Goal: Task Accomplishment & Management: Manage account settings

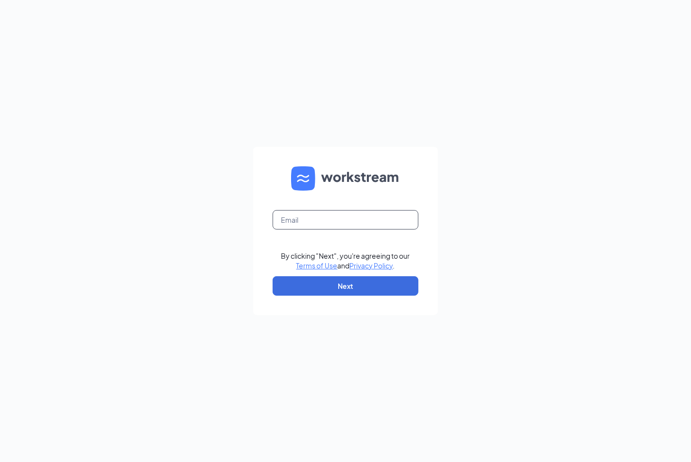
click at [281, 212] on input "text" at bounding box center [346, 219] width 146 height 19
type input "thorsmom17@gmail.com"
click at [353, 287] on button "Next" at bounding box center [346, 285] width 146 height 19
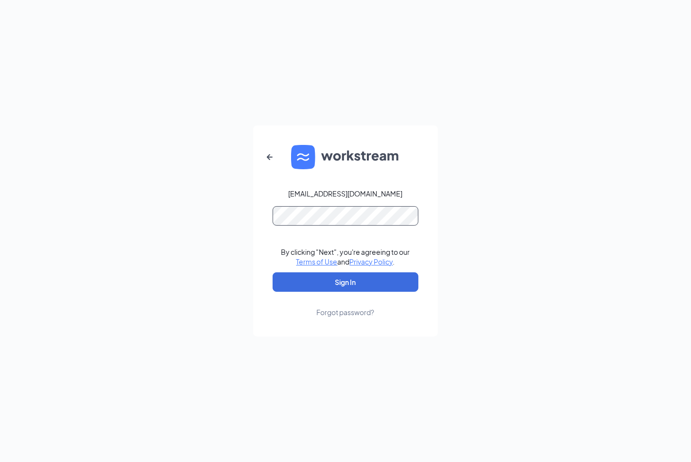
click at [273, 272] on button "Sign In" at bounding box center [346, 281] width 146 height 19
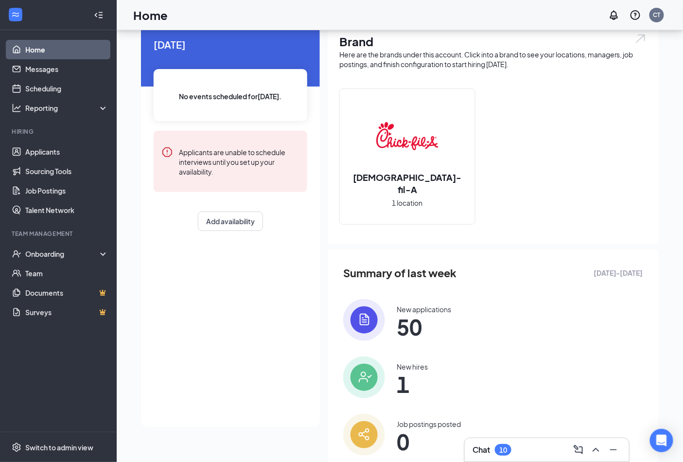
scroll to position [70, 0]
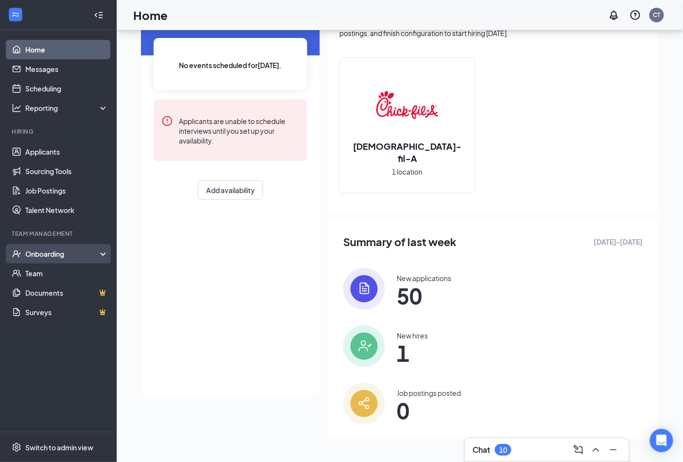
click at [85, 254] on div "Onboarding" at bounding box center [62, 254] width 75 height 10
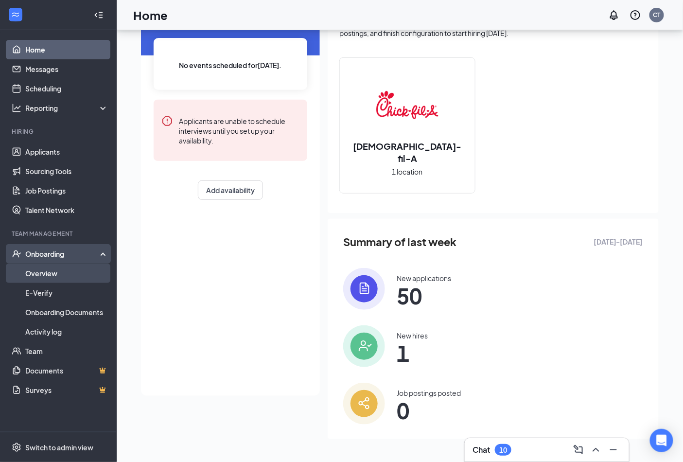
click at [53, 271] on link "Overview" at bounding box center [66, 272] width 83 height 19
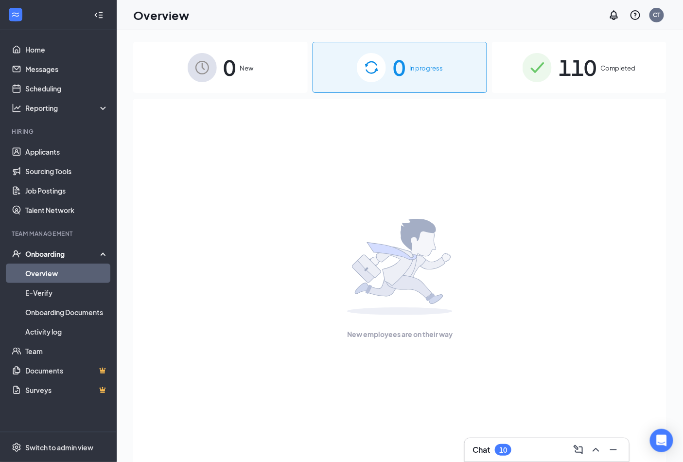
click at [245, 73] on div "0 New" at bounding box center [220, 67] width 174 height 51
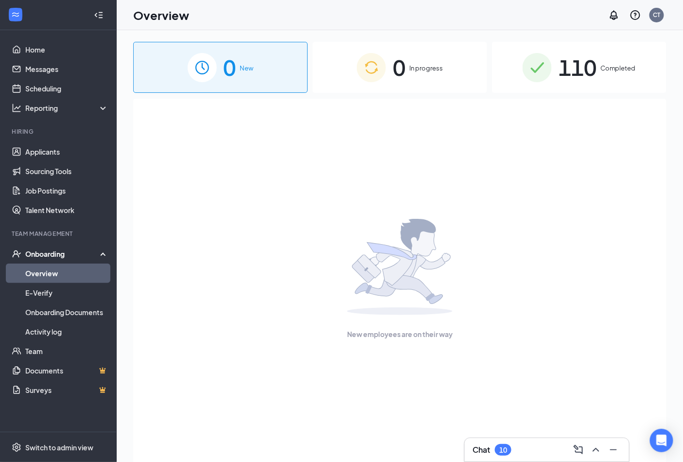
click at [424, 73] on span "In progress" at bounding box center [426, 68] width 34 height 10
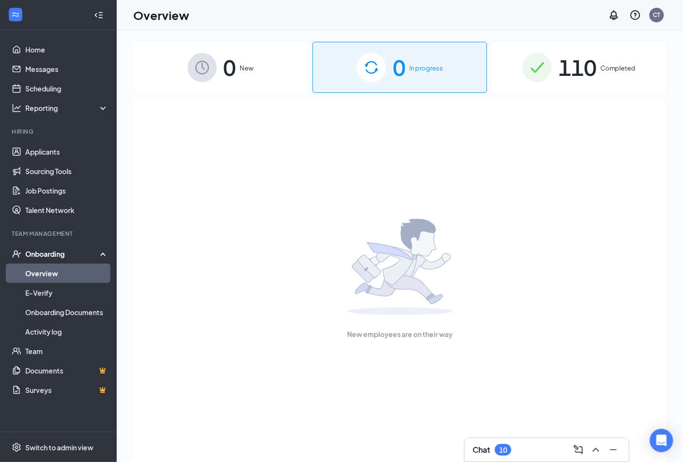
click at [568, 65] on span "110" at bounding box center [577, 68] width 38 height 34
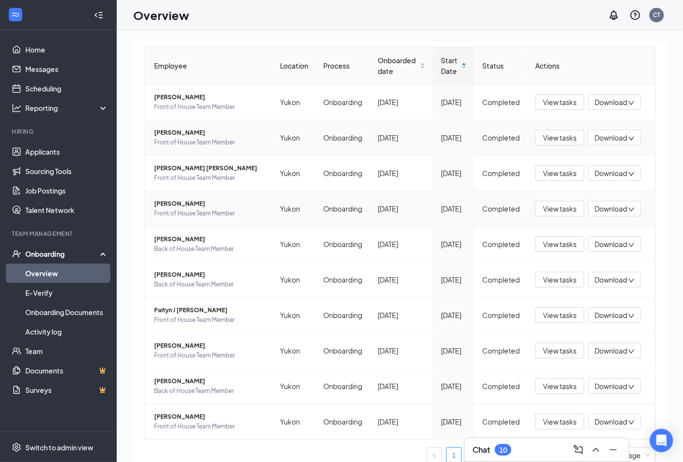
scroll to position [142, 0]
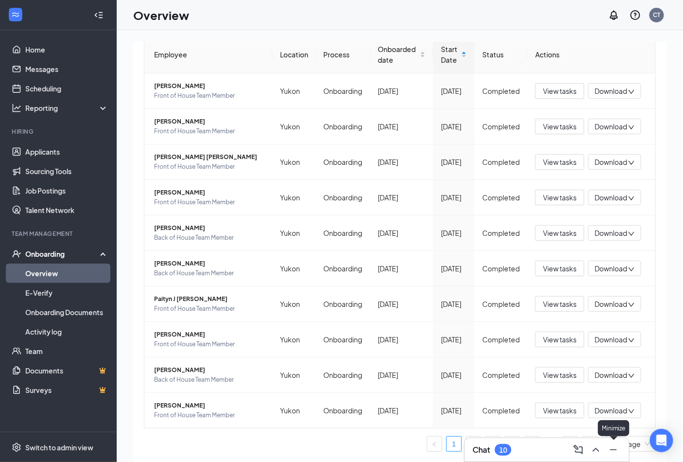
drag, startPoint x: 616, startPoint y: 447, endPoint x: 607, endPoint y: 453, distance: 10.5
click at [618, 447] on icon "Minimize" at bounding box center [613, 450] width 12 height 12
click at [563, 448] on link "11" at bounding box center [570, 443] width 15 height 15
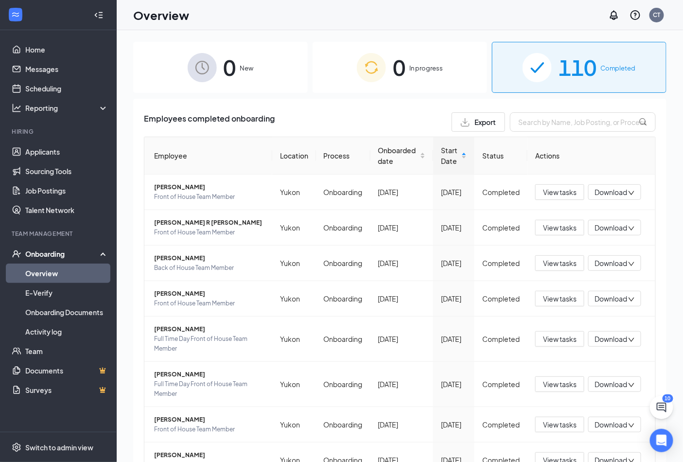
click at [398, 72] on span "0" at bounding box center [399, 68] width 13 height 34
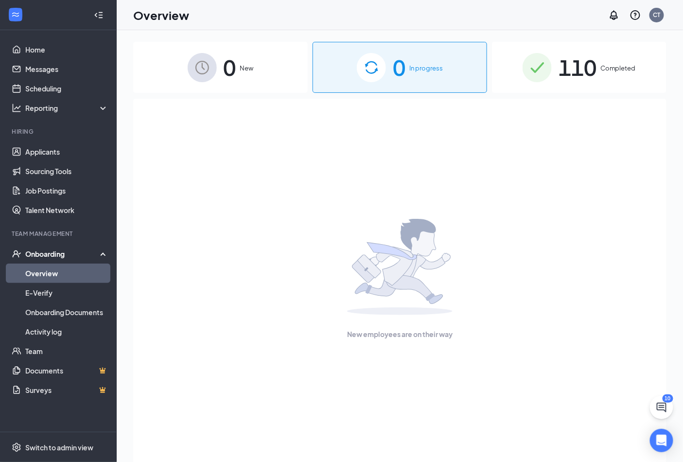
click at [206, 80] on img at bounding box center [202, 67] width 29 height 29
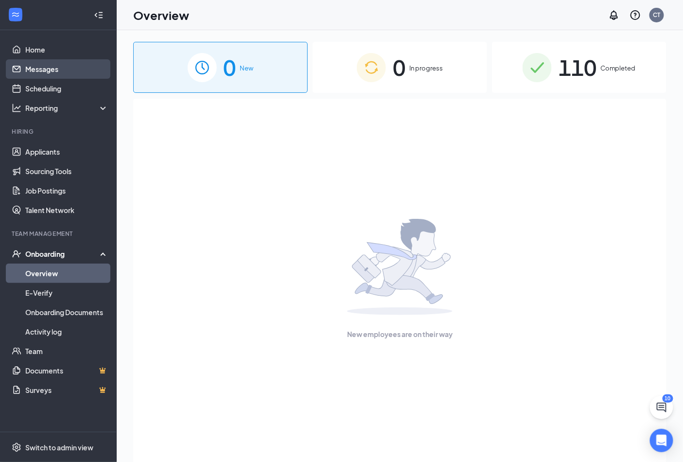
click at [52, 66] on link "Messages" at bounding box center [66, 68] width 83 height 19
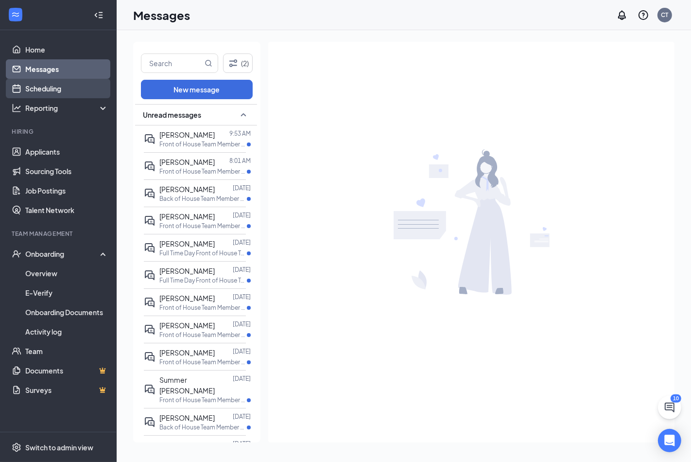
click at [52, 90] on link "Scheduling" at bounding box center [66, 88] width 83 height 19
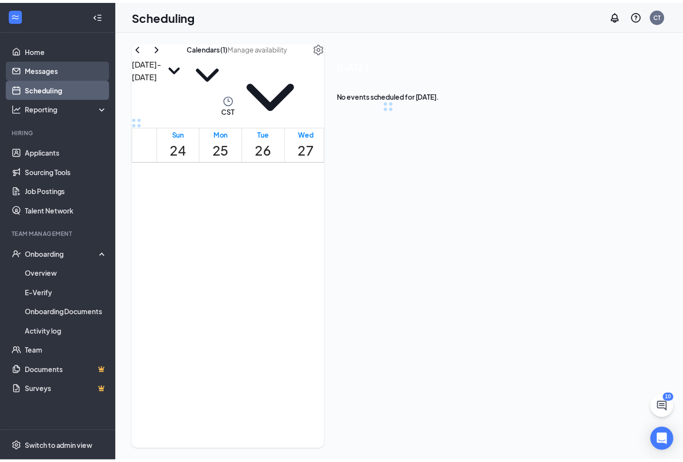
scroll to position [478, 0]
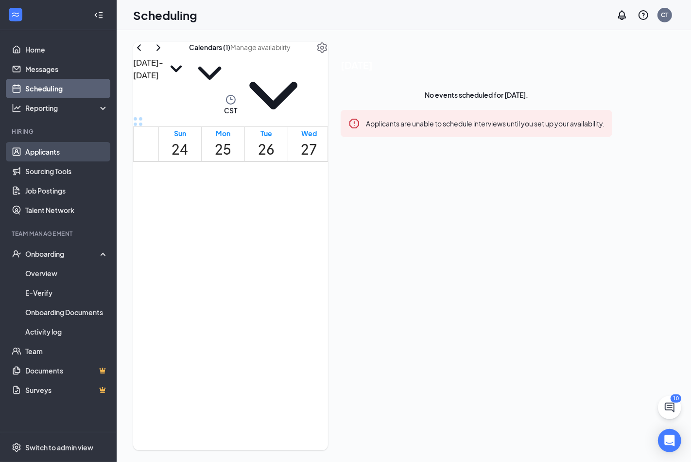
click at [47, 155] on link "Applicants" at bounding box center [66, 151] width 83 height 19
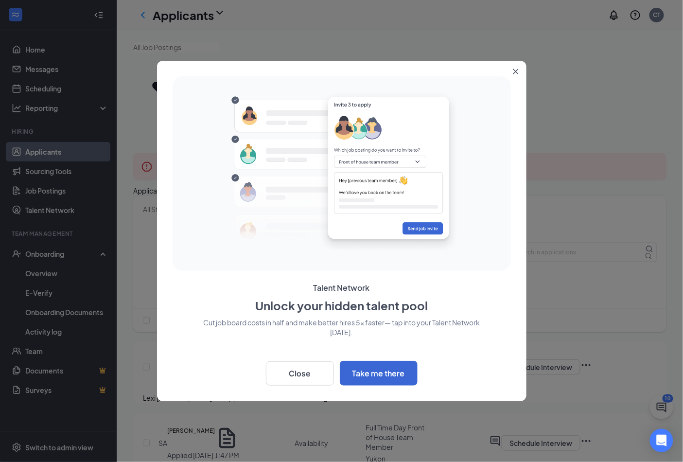
click at [518, 70] on icon "Close" at bounding box center [516, 72] width 6 height 6
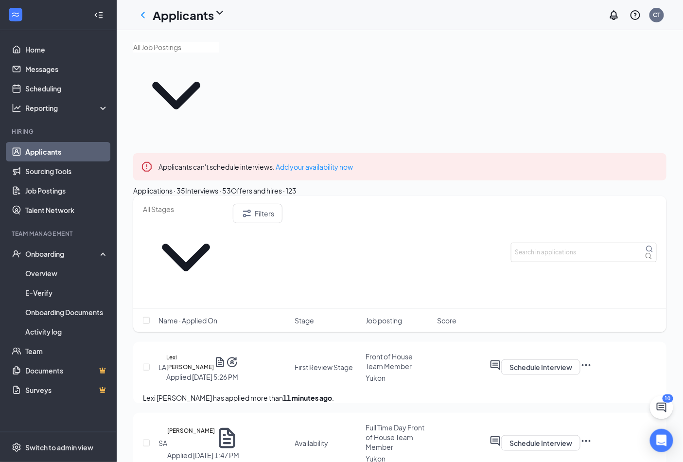
click at [231, 185] on div "Interviews · 53" at bounding box center [208, 190] width 46 height 11
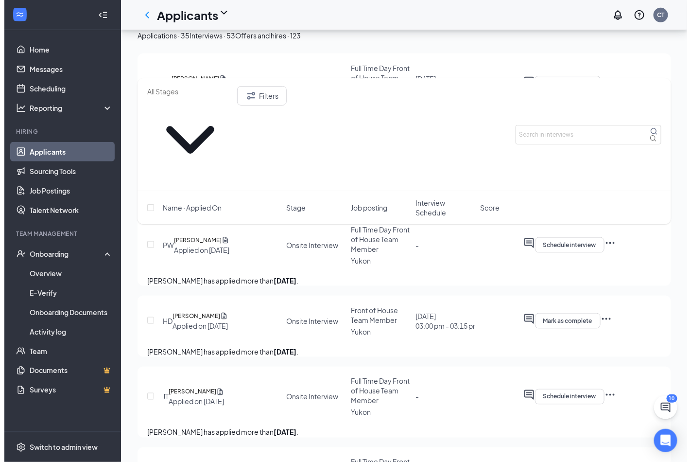
scroll to position [270, 0]
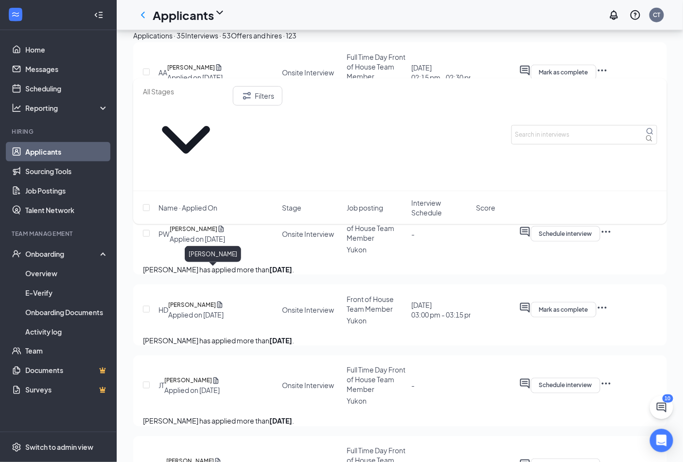
click at [214, 300] on h5 "[PERSON_NAME]" at bounding box center [192, 305] width 48 height 10
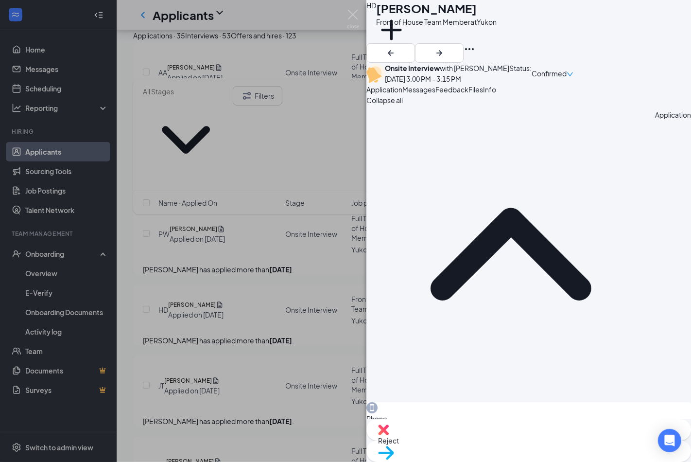
click at [435, 94] on span "Messages" at bounding box center [418, 89] width 33 height 9
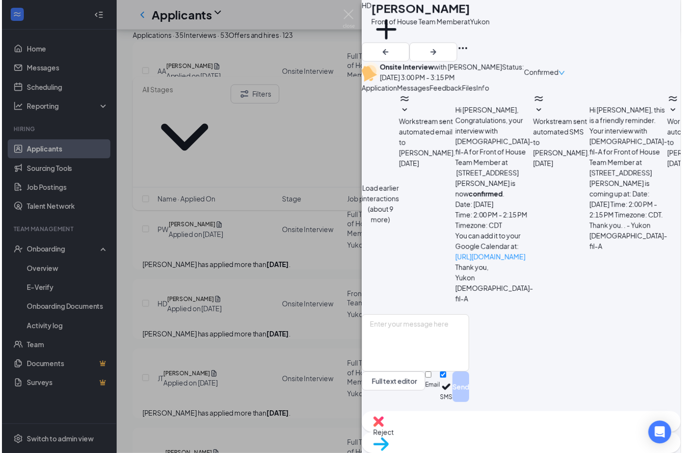
scroll to position [274, 0]
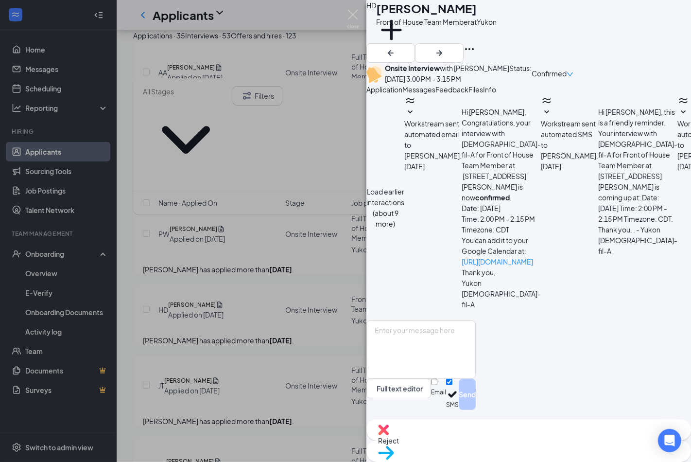
click at [468, 94] on span "Feedback" at bounding box center [451, 89] width 33 height 9
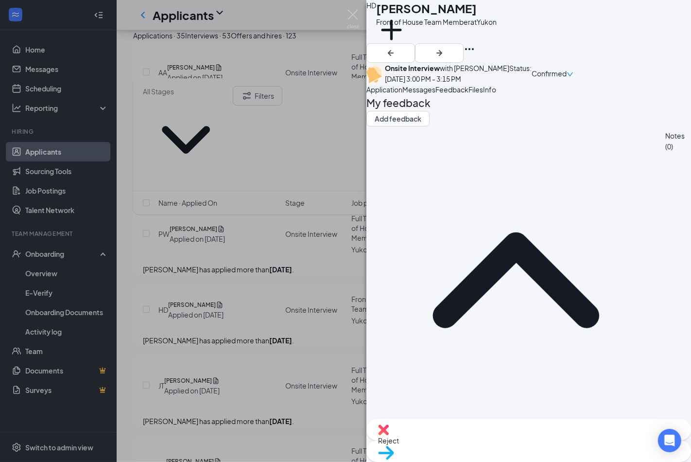
click at [483, 94] on span "Files" at bounding box center [475, 89] width 15 height 9
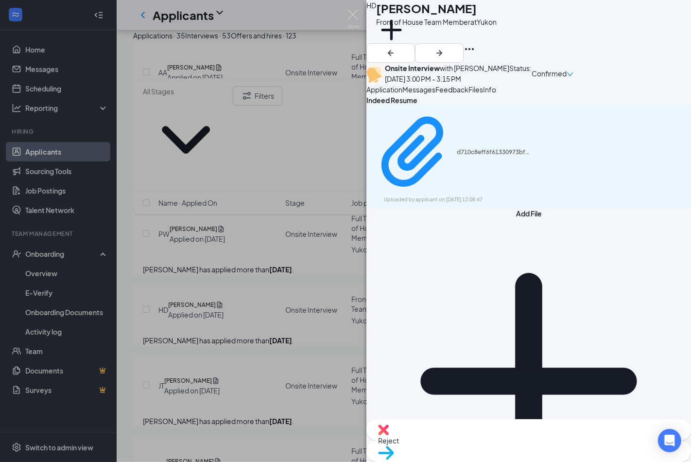
click at [496, 94] on span "Info" at bounding box center [489, 89] width 13 height 9
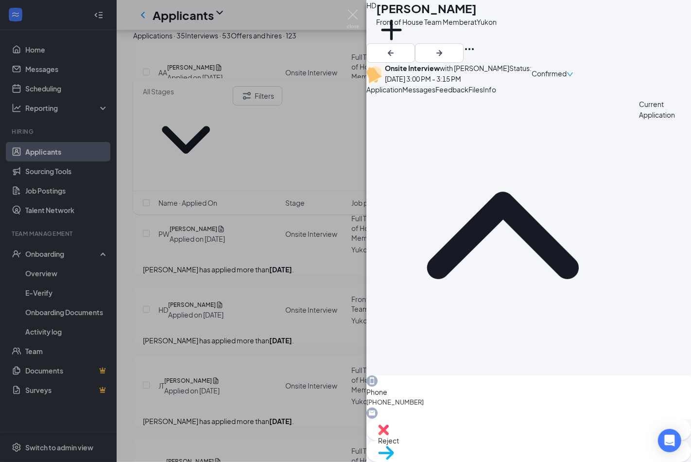
click at [299, 320] on div "HD [PERSON_NAME] Front of House Team Member at [GEOGRAPHIC_DATA] Add a tag Onsi…" at bounding box center [345, 231] width 691 height 462
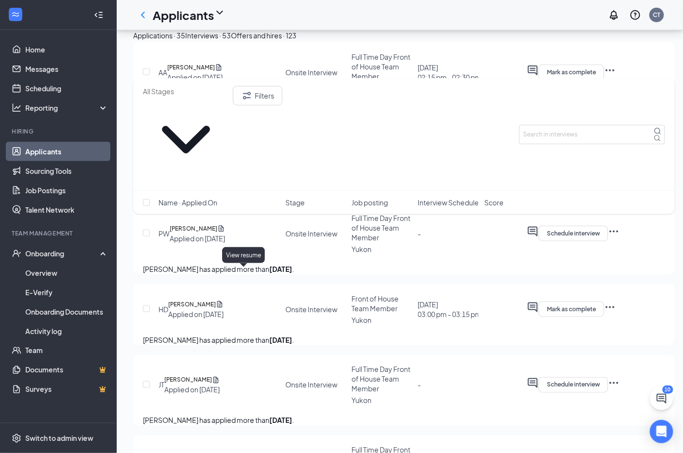
click at [223, 300] on icon "Document" at bounding box center [220, 305] width 8 height 10
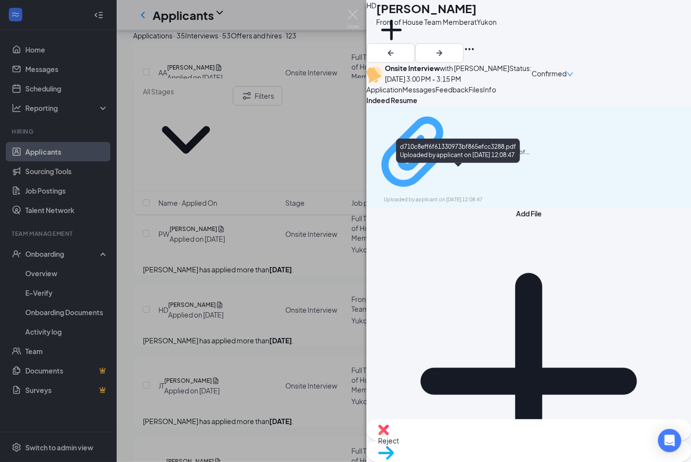
click at [420, 196] on div "Uploaded by applicant on [DATE] 12:08:47" at bounding box center [457, 200] width 146 height 8
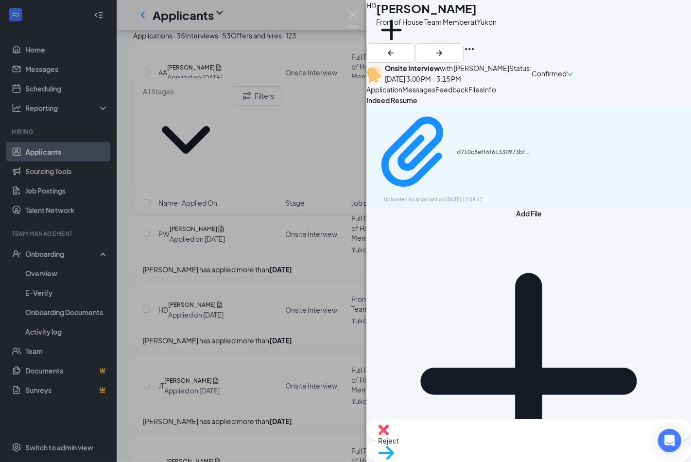
click at [247, 248] on div "HD [PERSON_NAME] Front of House Team Member at [GEOGRAPHIC_DATA] Add a tag Onsi…" at bounding box center [345, 231] width 691 height 462
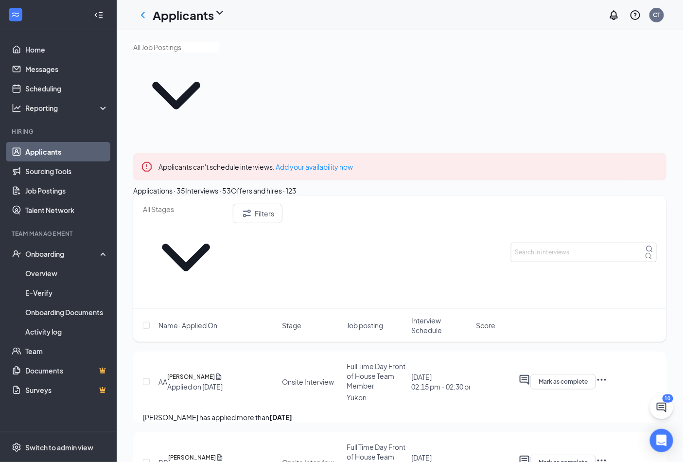
click at [296, 185] on div "Offers and hires · 123" at bounding box center [264, 190] width 66 height 11
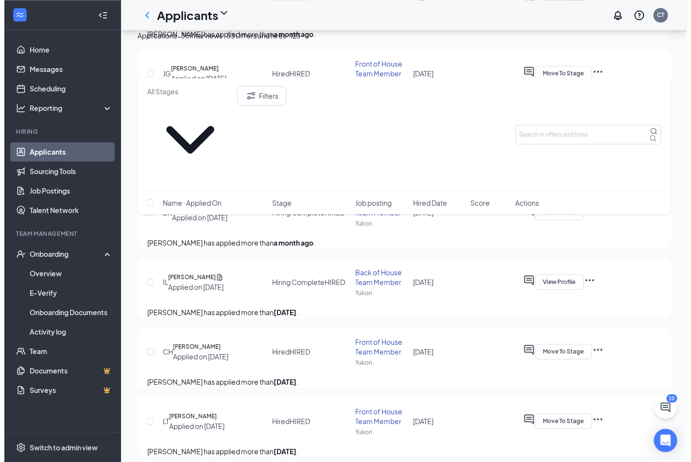
scroll to position [540, 0]
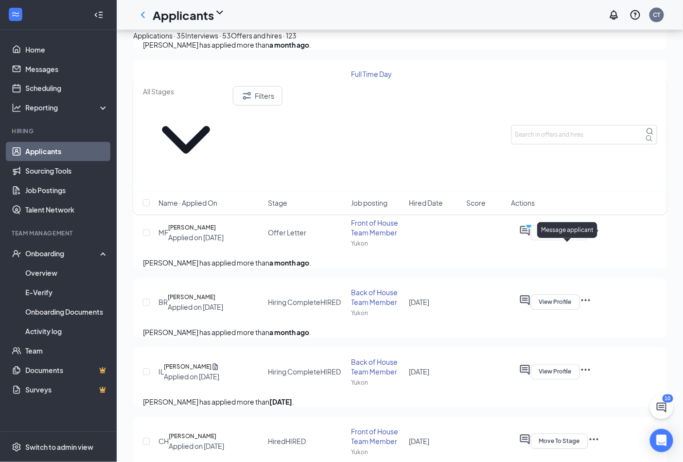
click at [531, 237] on icon "ActiveChat" at bounding box center [525, 231] width 12 height 12
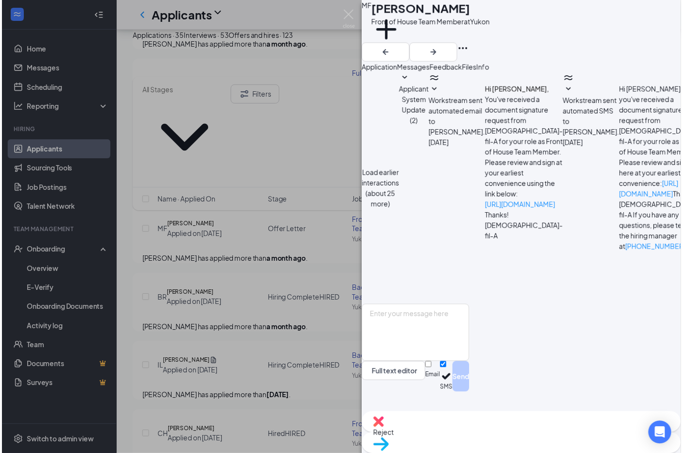
scroll to position [95, 0]
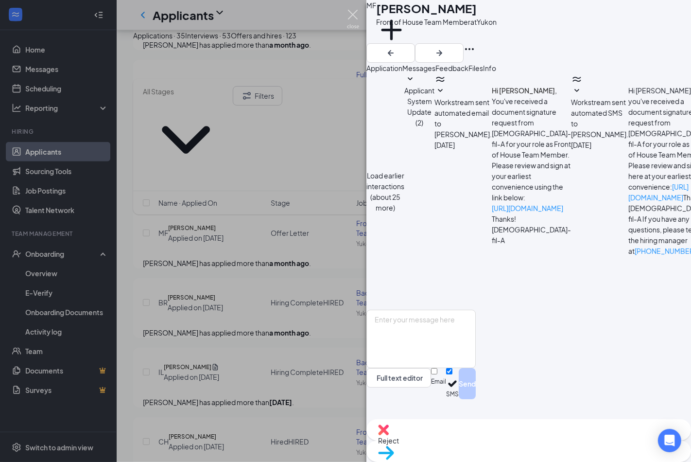
click at [351, 12] on img at bounding box center [353, 19] width 12 height 19
